Goal: Submit feedback/report problem

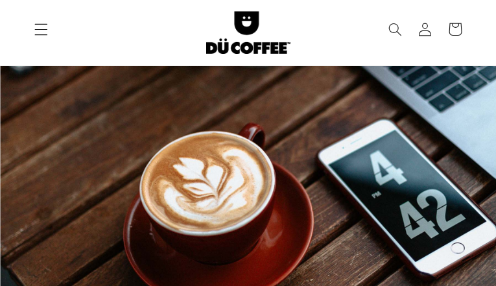
type input "dEtszPVJQhhsbWdG"
type input "biyanojexeva61@gmail.com"
type input "2104577724"
